Goal: Find specific page/section: Find specific page/section

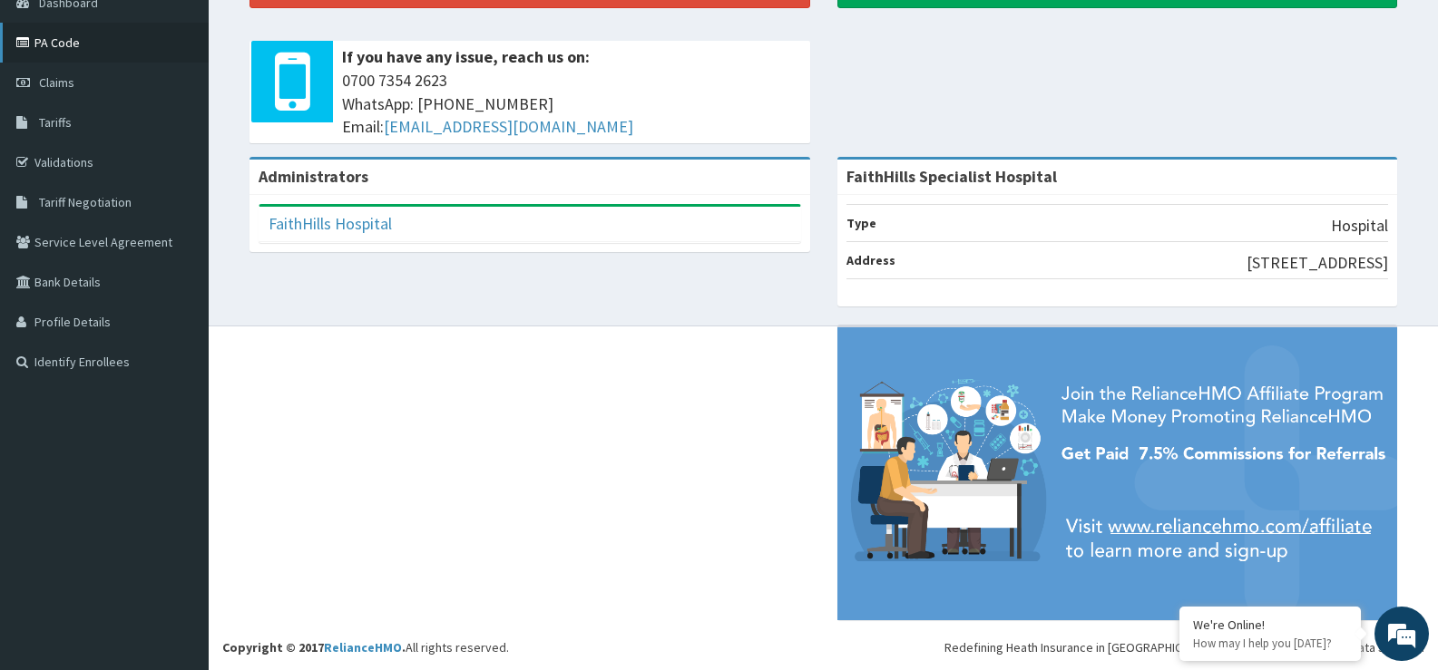
click at [91, 46] on link "PA Code" at bounding box center [104, 43] width 209 height 40
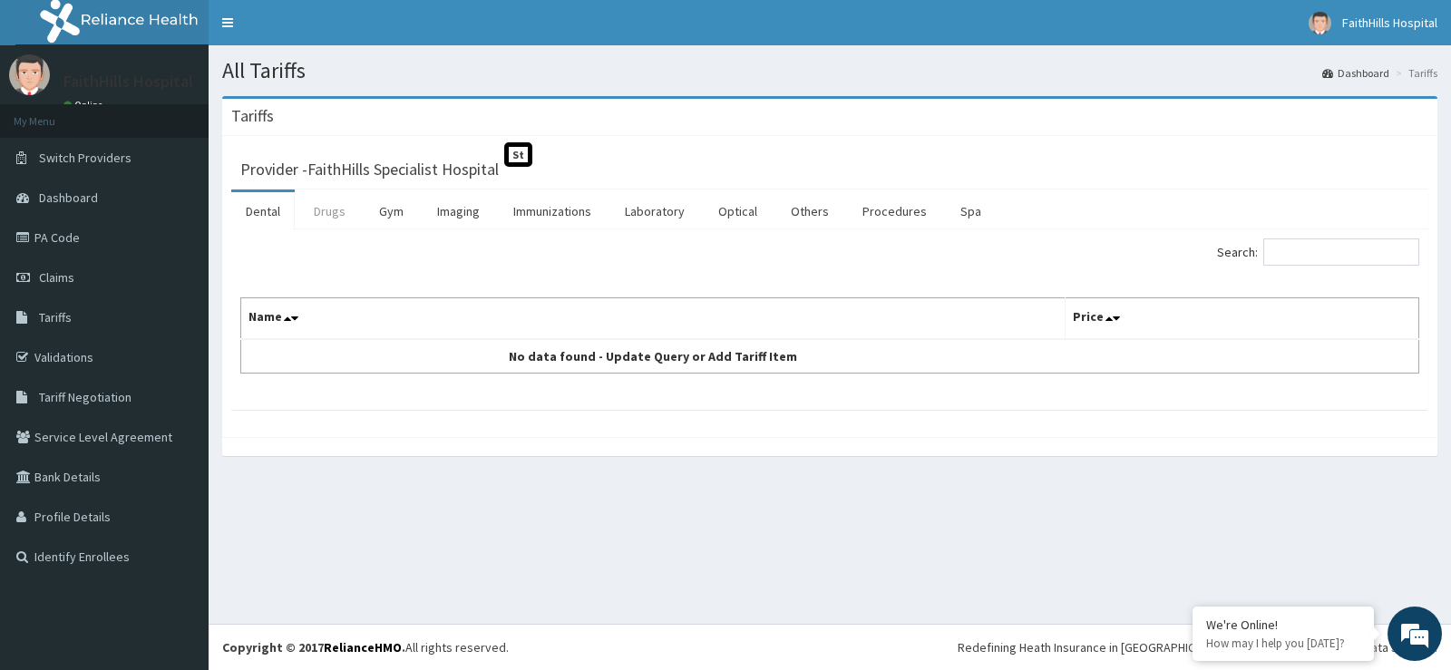
click at [327, 215] on link "Drugs" at bounding box center [329, 211] width 61 height 38
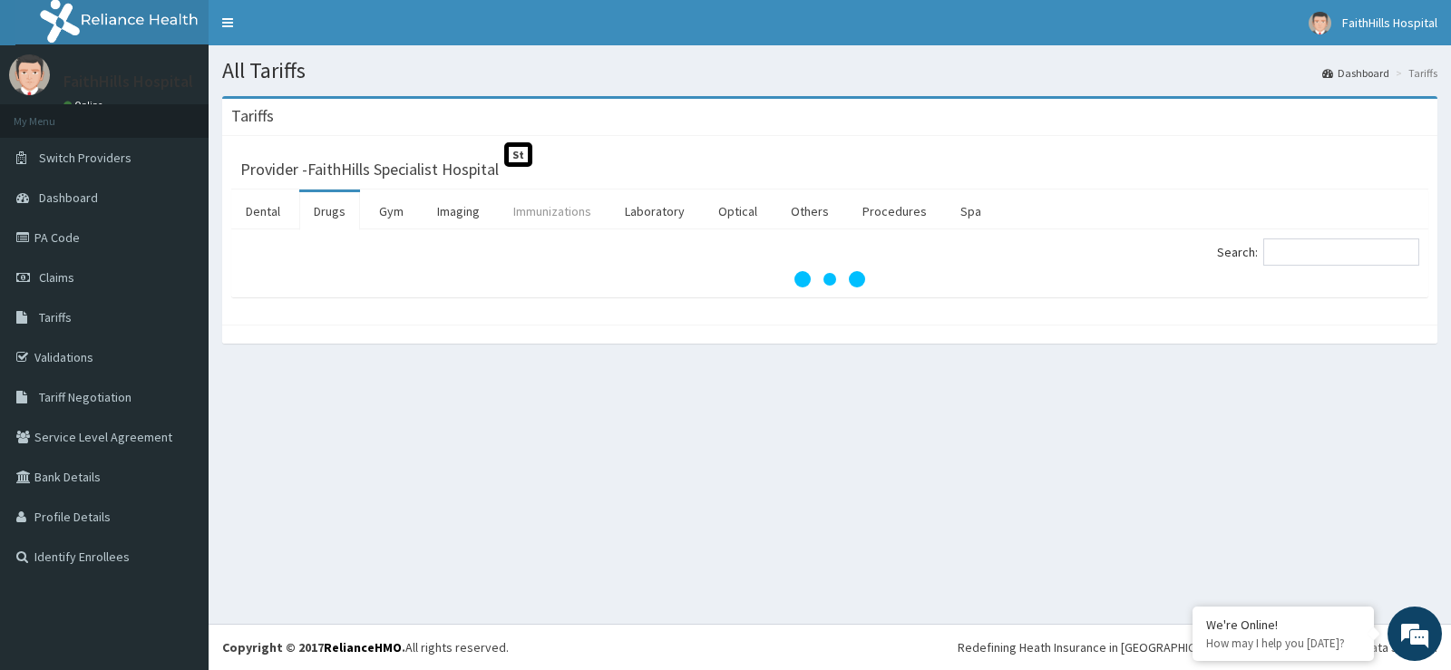
click at [559, 219] on link "Immunizations" at bounding box center [552, 211] width 107 height 38
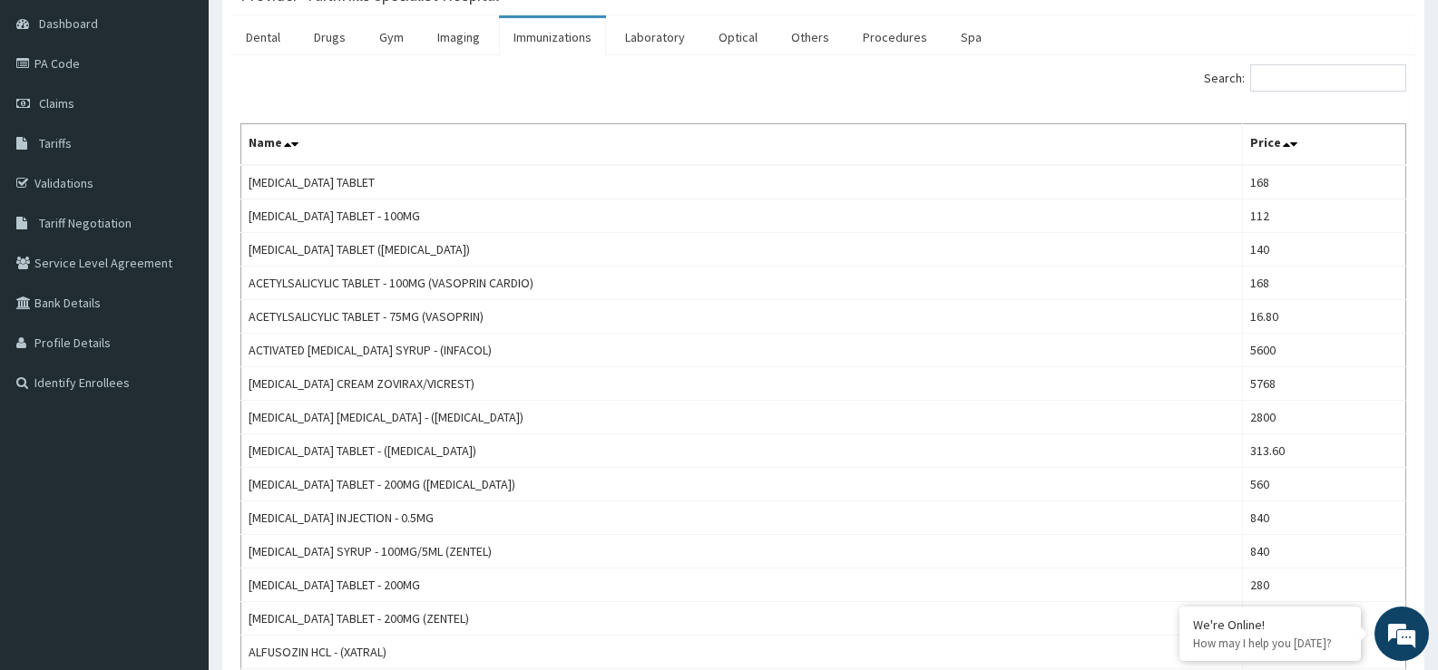
scroll to position [177, 0]
click at [563, 36] on link "Immunizations" at bounding box center [552, 34] width 107 height 38
click at [539, 31] on link "Immunizations" at bounding box center [552, 34] width 107 height 38
click at [571, 39] on link "Immunizations" at bounding box center [552, 34] width 107 height 38
click at [571, 38] on link "Immunizations" at bounding box center [552, 34] width 107 height 38
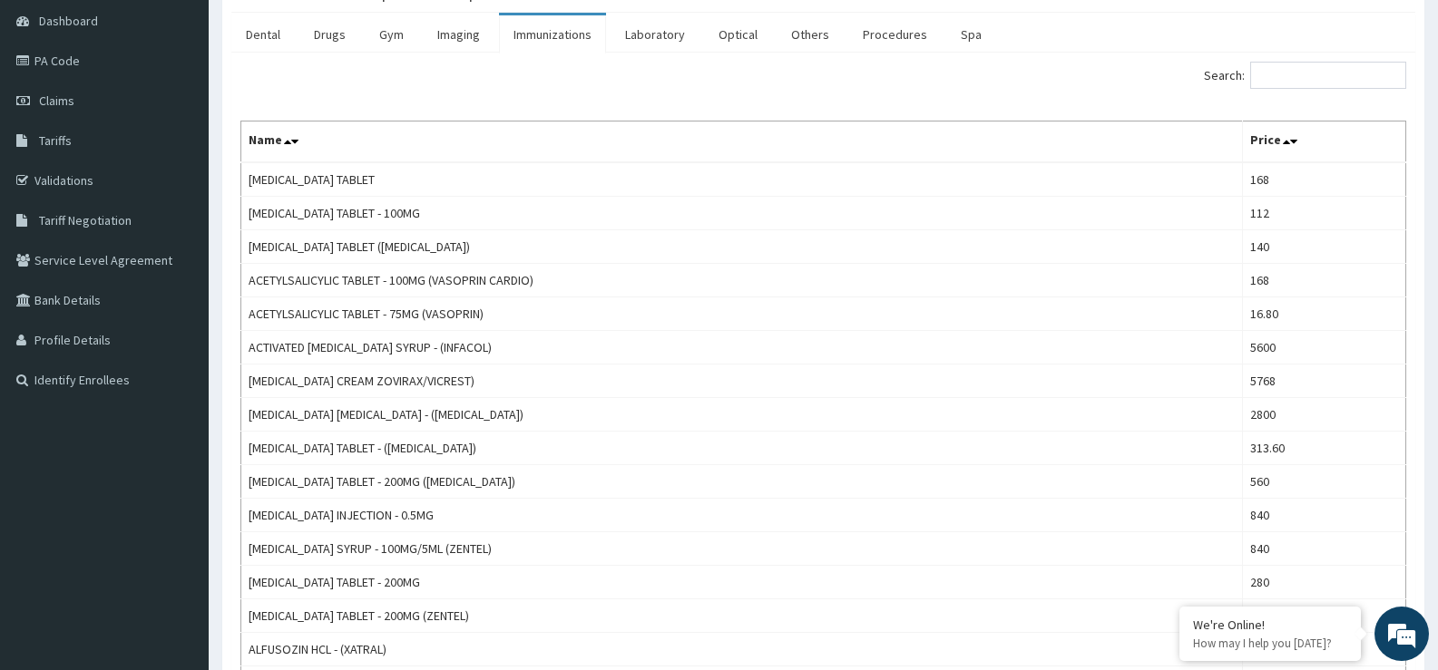
click at [571, 38] on link "Immunizations" at bounding box center [552, 34] width 107 height 38
click at [534, 39] on link "Immunizations" at bounding box center [552, 34] width 107 height 38
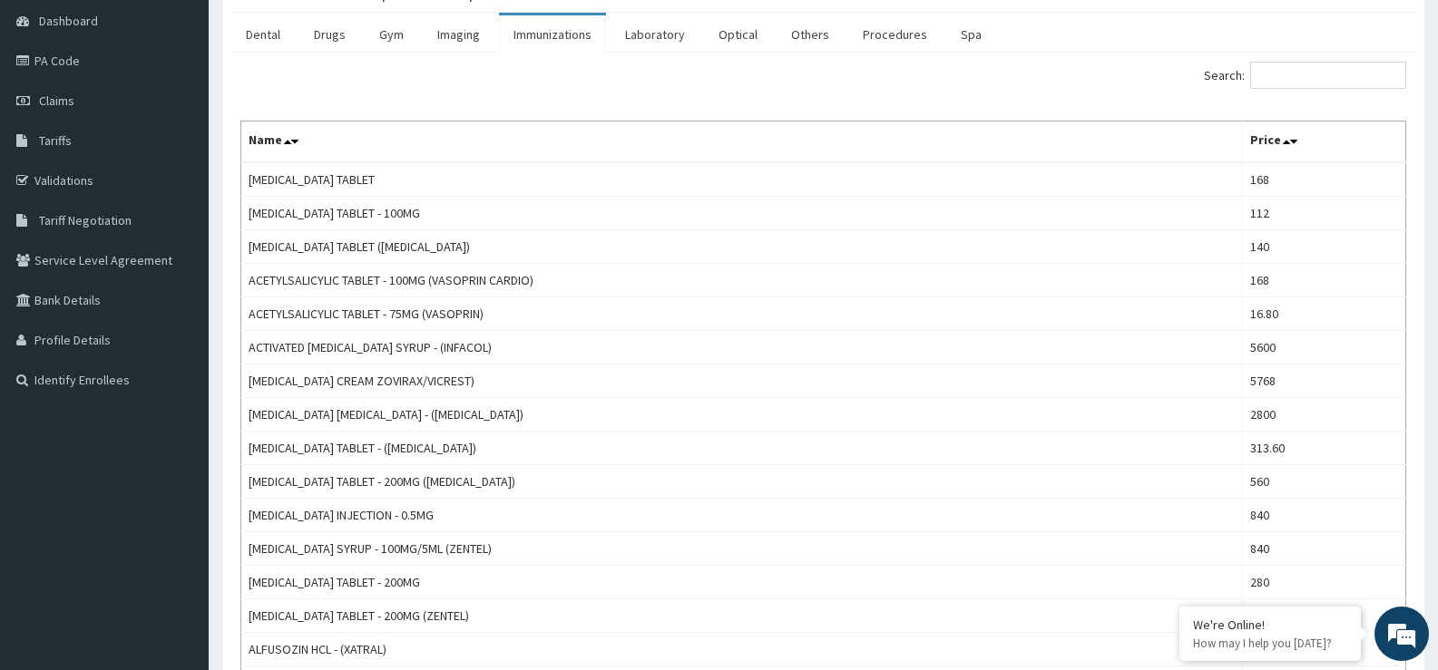
click at [534, 39] on link "Immunizations" at bounding box center [552, 34] width 107 height 38
click at [536, 33] on link "Immunizations" at bounding box center [552, 34] width 107 height 38
click at [537, 33] on link "Immunizations" at bounding box center [552, 34] width 107 height 38
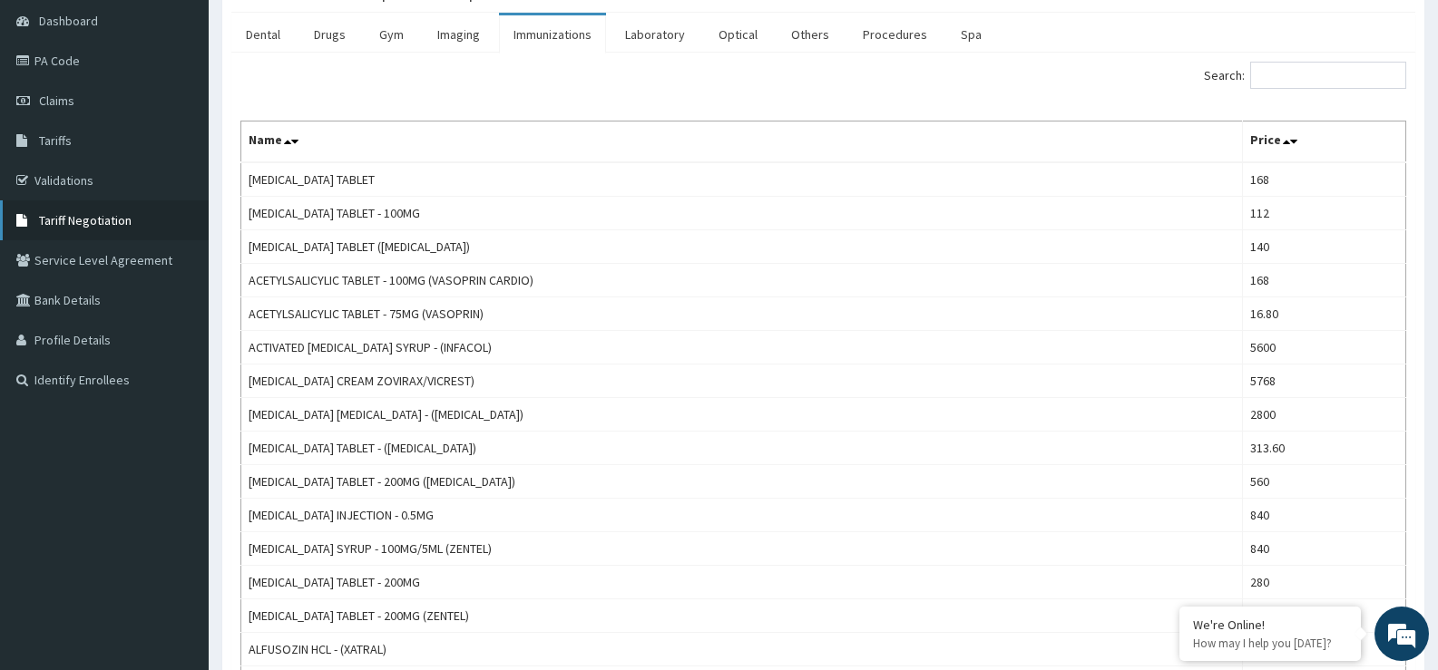
click at [71, 229] on link "Tariff Negotiation" at bounding box center [104, 220] width 209 height 40
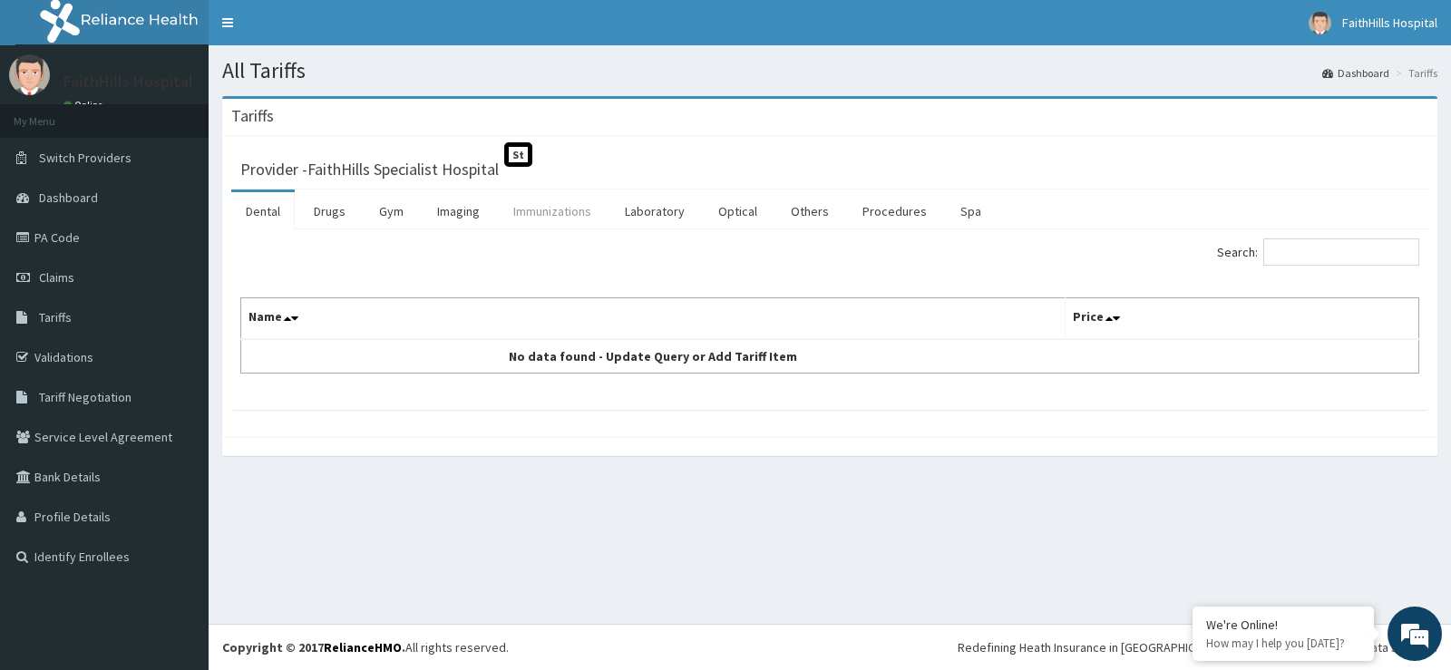
click at [567, 214] on link "Immunizations" at bounding box center [552, 211] width 107 height 38
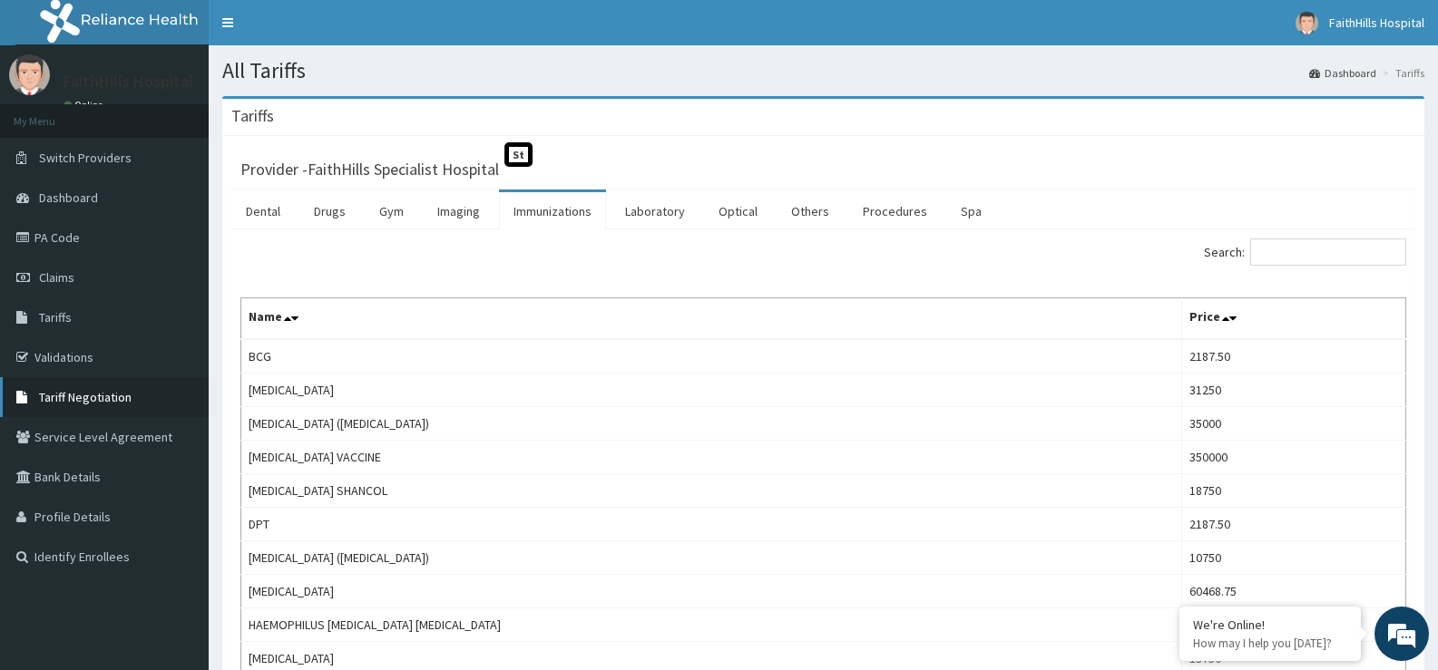
click at [90, 396] on span "Tariff Negotiation" at bounding box center [85, 397] width 93 height 16
